Goal: Information Seeking & Learning: Learn about a topic

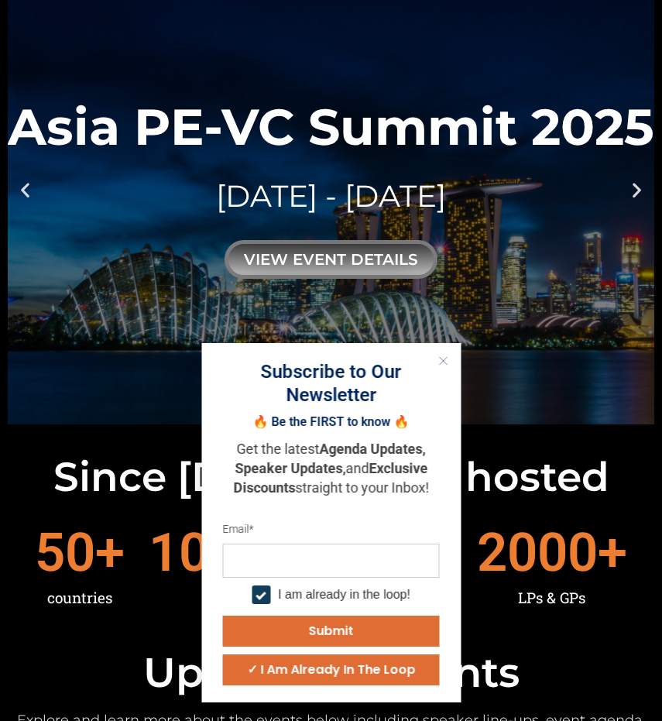
scroll to position [180, 0]
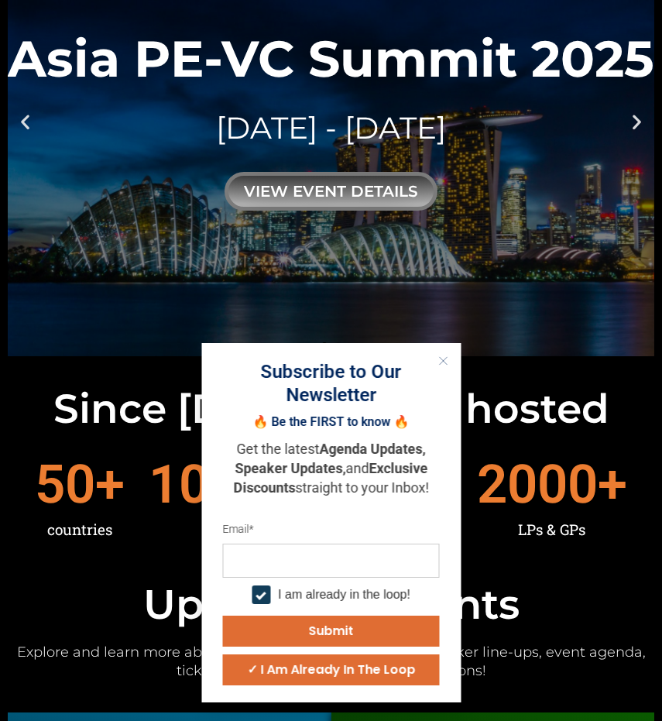
click at [444, 365] on icon "Close" at bounding box center [442, 360] width 9 height 9
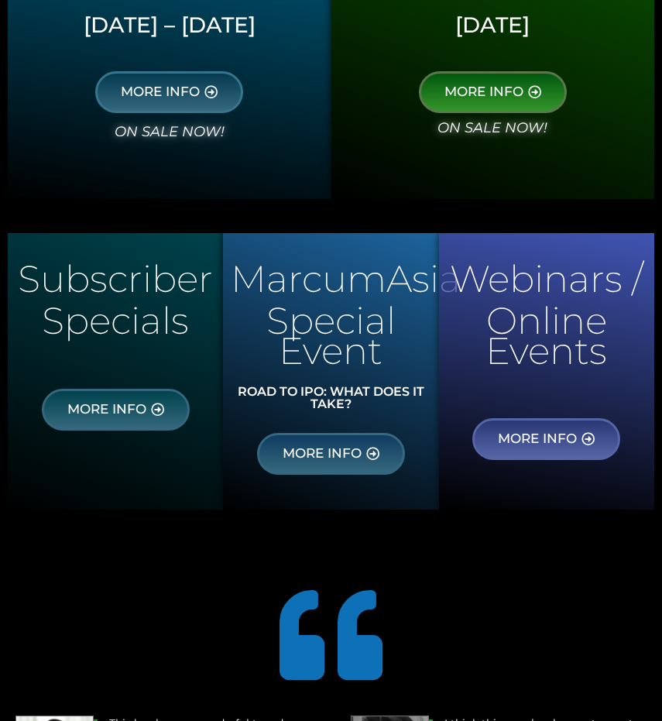
scroll to position [639, 0]
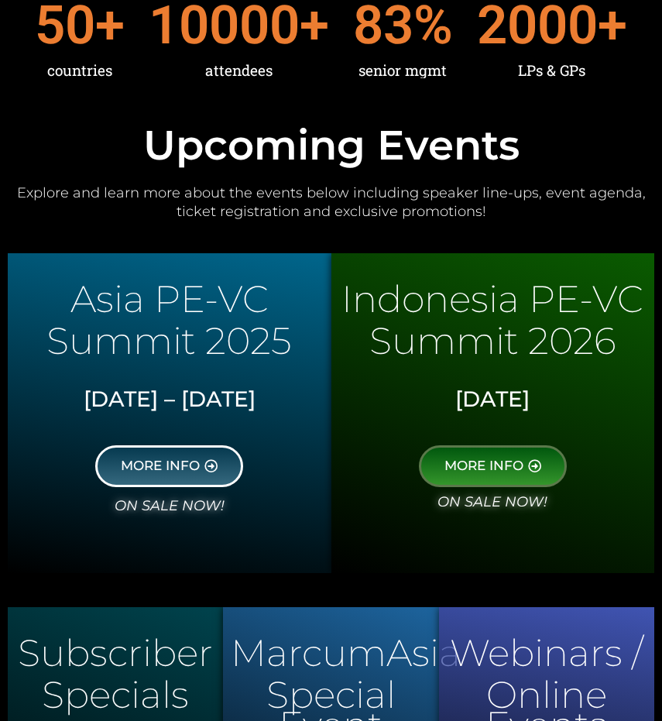
click at [196, 474] on link "MORE INFO" at bounding box center [169, 466] width 148 height 42
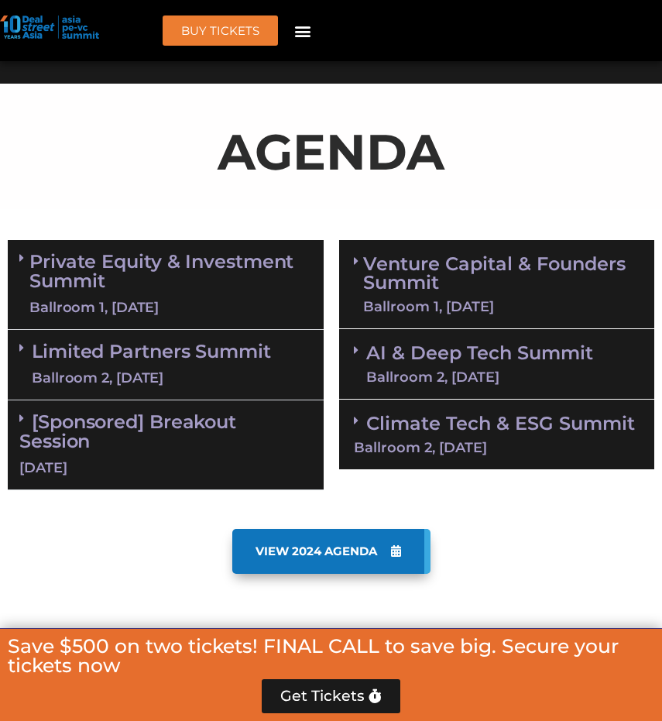
scroll to position [912, 0]
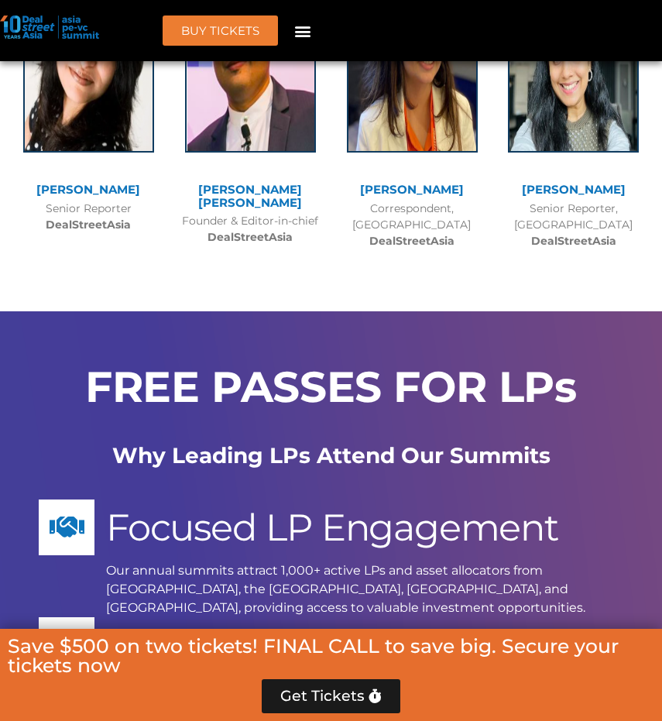
scroll to position [12957, 0]
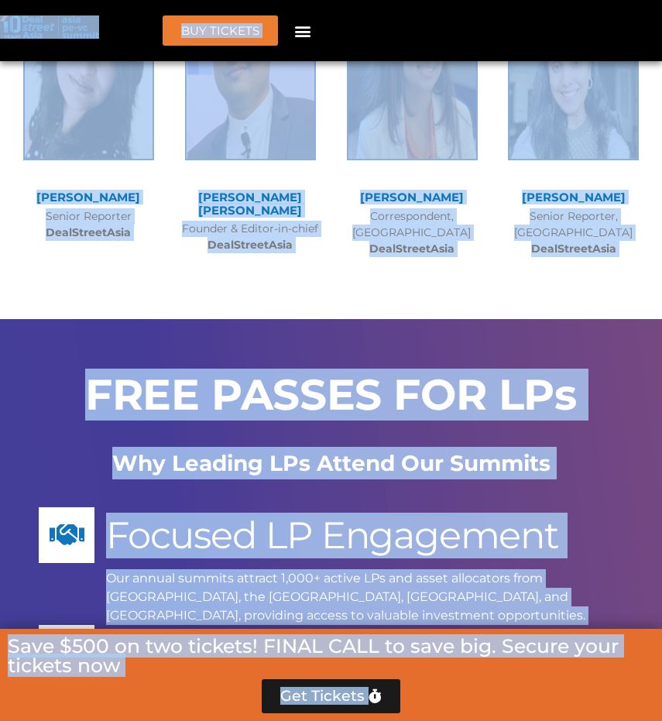
copy body "Skip to content BUY Tickets Speakers Sponsors Agenda Home Past Events JKT 2025 …"
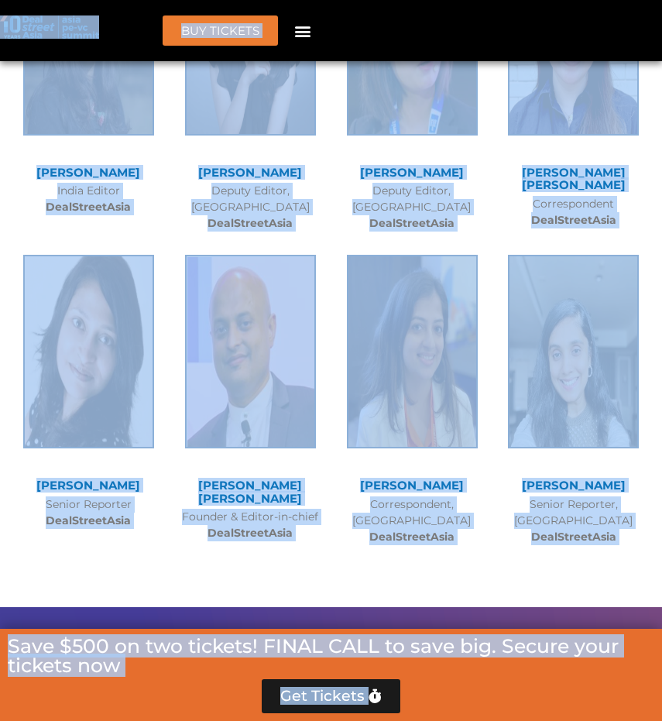
scroll to position [12362, 0]
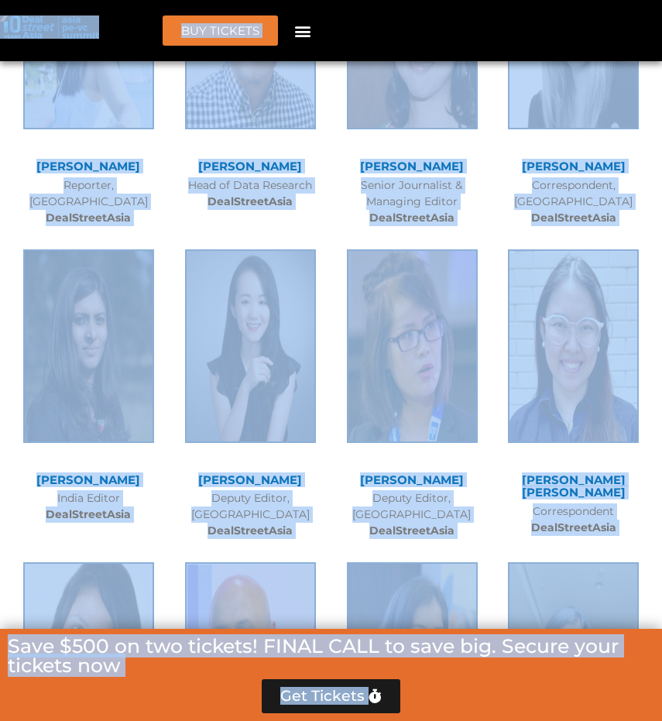
click at [356, 465] on div "MODERATORS [PERSON_NAME] Reporter, [GEOGRAPHIC_DATA] DealStreetAsia [PERSON_NAM…" at bounding box center [331, 353] width 662 height 1029
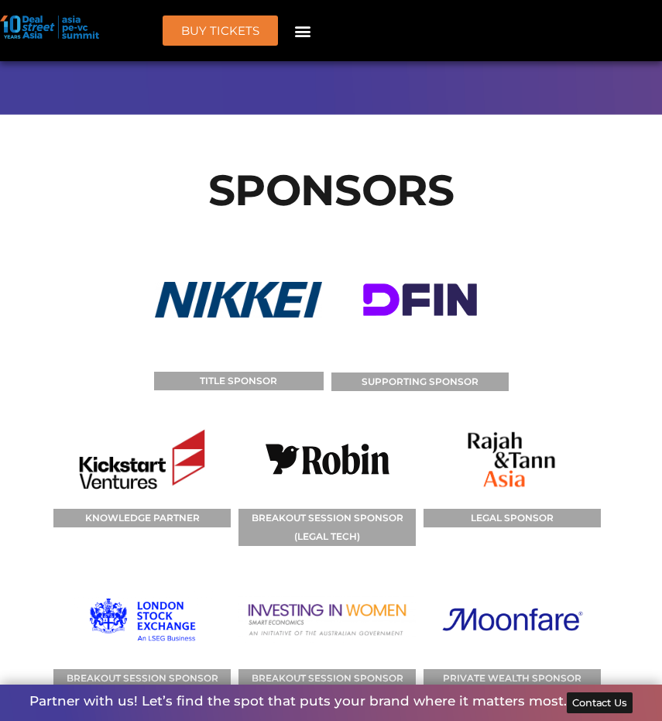
scroll to position [18583, 0]
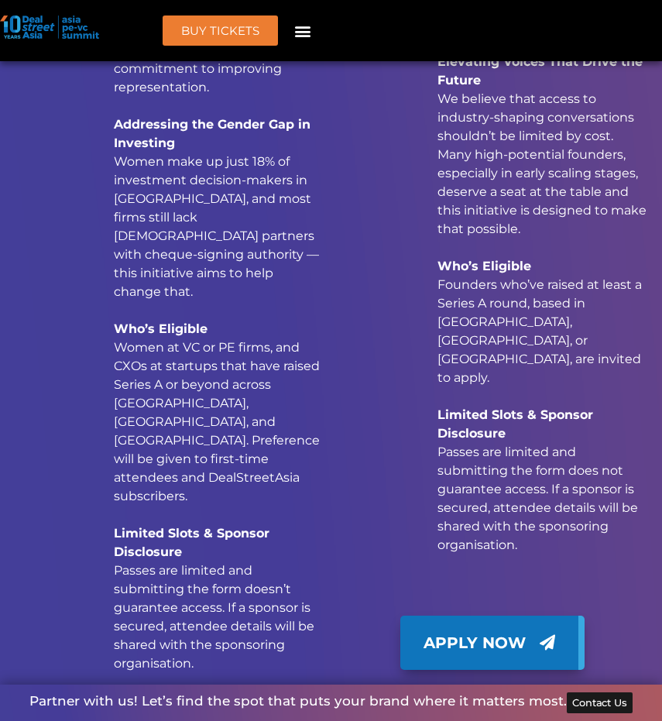
scroll to position [17787, 0]
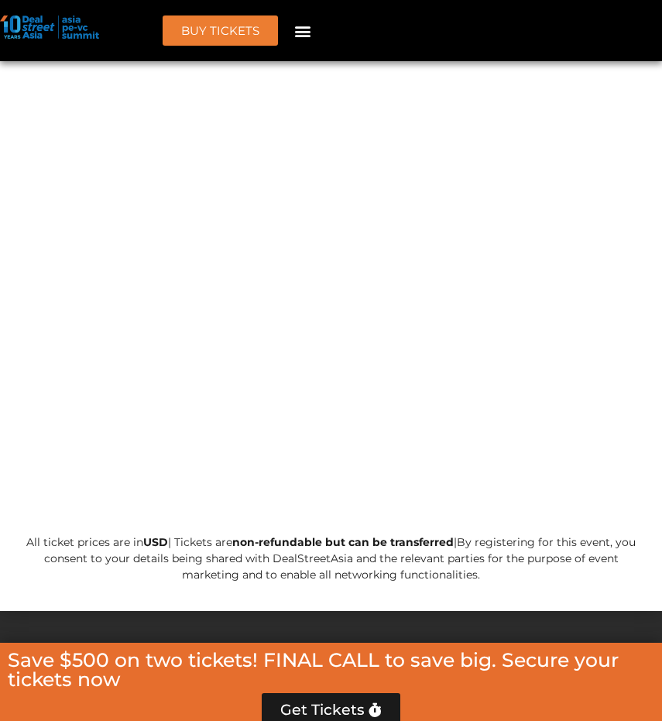
scroll to position [15734, 0]
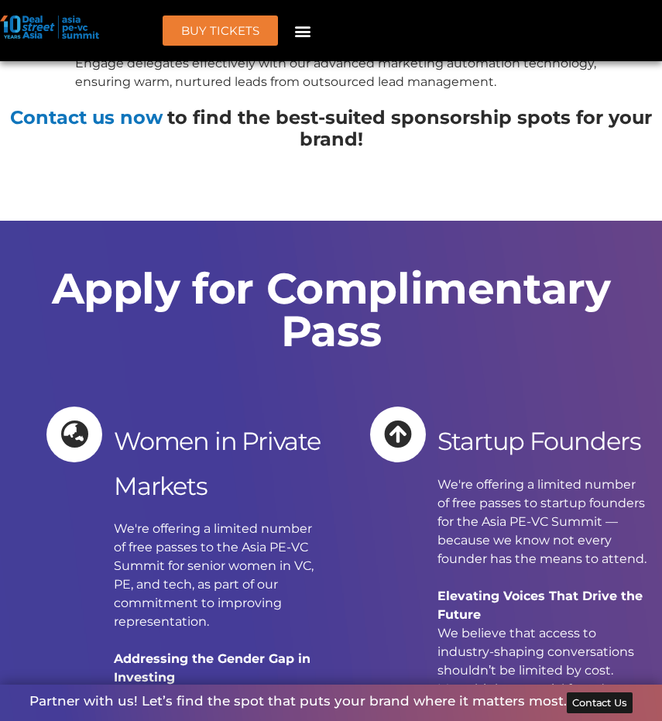
scroll to position [17293, 0]
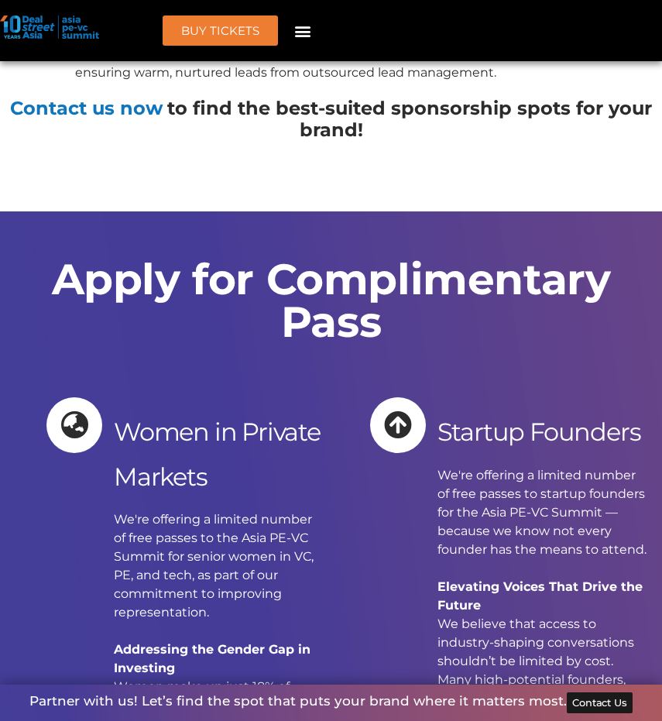
drag, startPoint x: 219, startPoint y: 610, endPoint x: 88, endPoint y: 469, distance: 192.2
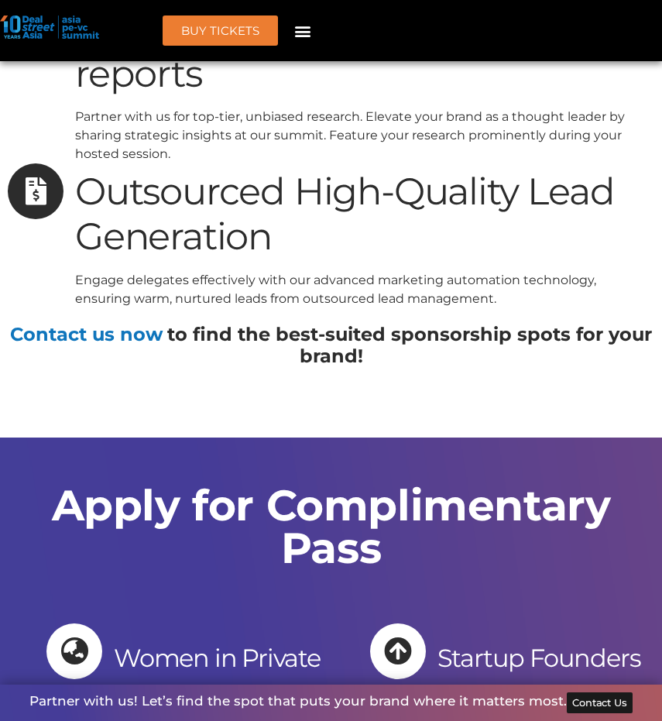
scroll to position [17039, 0]
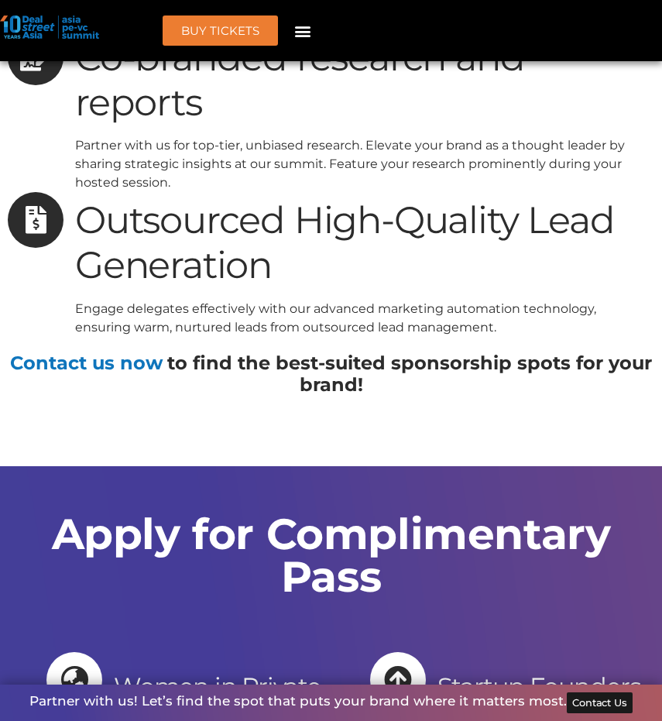
click at [127, 658] on div "Women in Private Markets" at bounding box center [219, 705] width 210 height 95
copy div "omen in Private Markets We're offering a limited number of free passes to the A…"
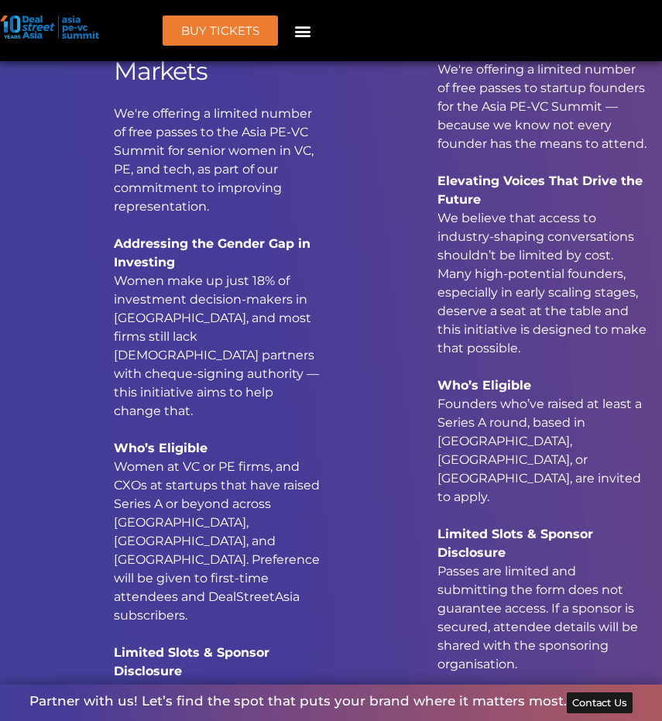
click at [268, 199] on p "We're offering a limited number of free passes to the Asia PE-VC Summit for sen…" at bounding box center [219, 447] width 210 height 687
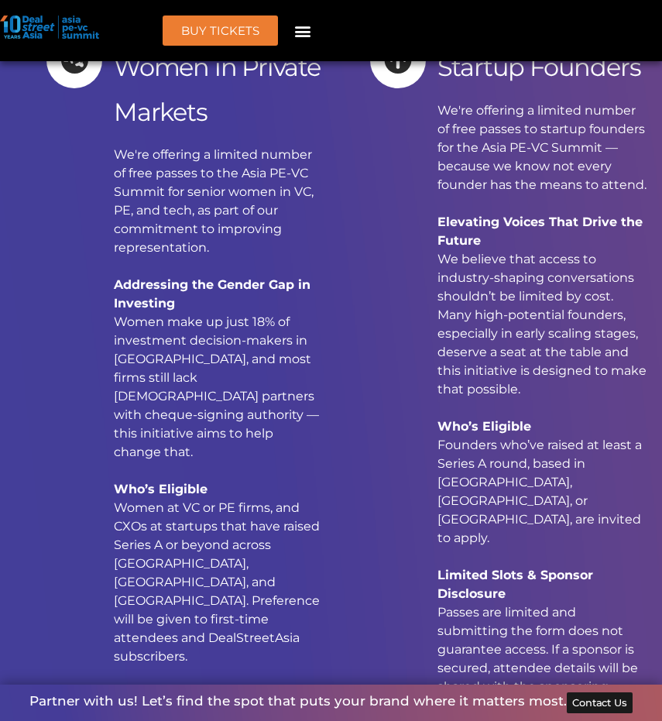
scroll to position [17616, 0]
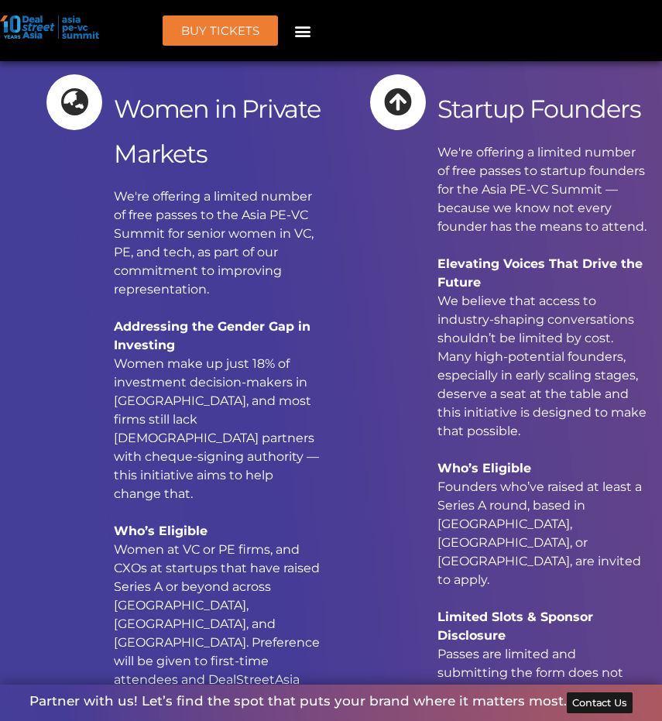
drag, startPoint x: 258, startPoint y: 278, endPoint x: 111, endPoint y: 153, distance: 192.2
click at [111, 153] on div "Women in Private Markets We're offering a limited number of free passes to the …" at bounding box center [184, 474] width 277 height 800
copy p "Limited Slots & Sponsor Disclosure Passes are limited and submitting the form d…"
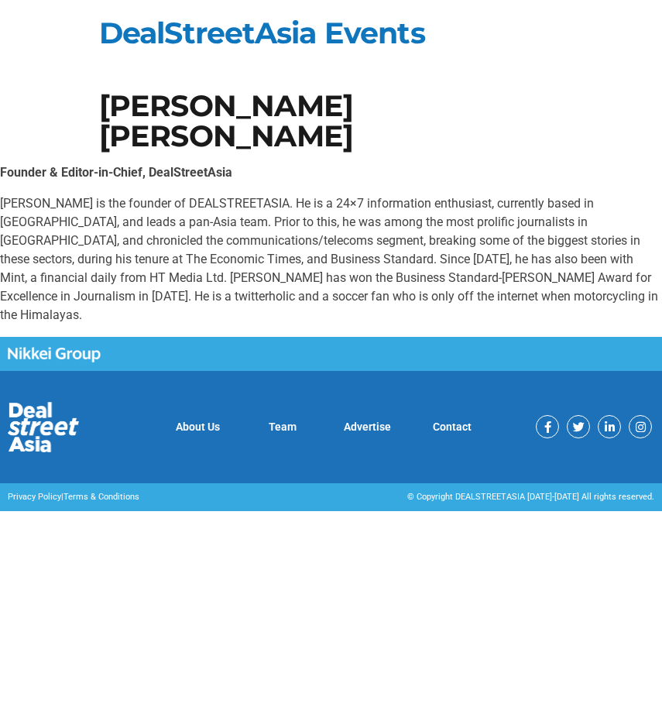
click at [57, 402] on img at bounding box center [43, 427] width 71 height 50
click at [223, 419] on p "About Us" at bounding box center [198, 427] width 70 height 16
click at [213, 420] on link "About Us" at bounding box center [198, 426] width 44 height 12
